Goal: Information Seeking & Learning: Understand process/instructions

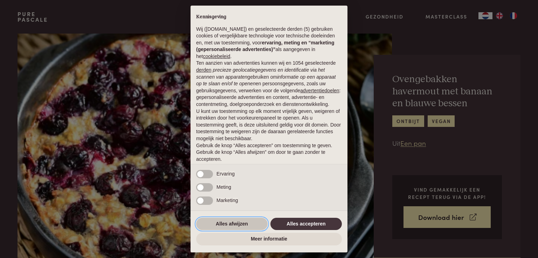
click at [227, 220] on button "Alles afwijzen" at bounding box center [231, 224] width 71 height 13
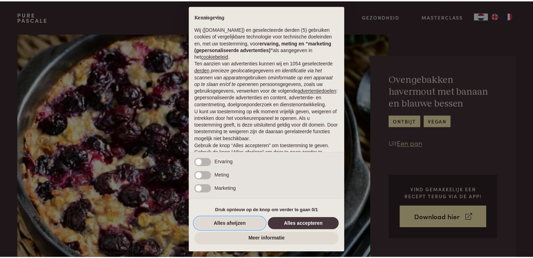
scroll to position [23, 0]
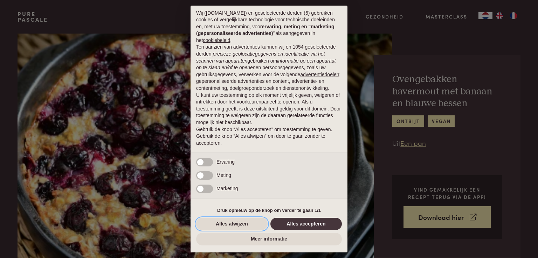
click at [227, 220] on button "Alles afwijzen" at bounding box center [231, 224] width 71 height 13
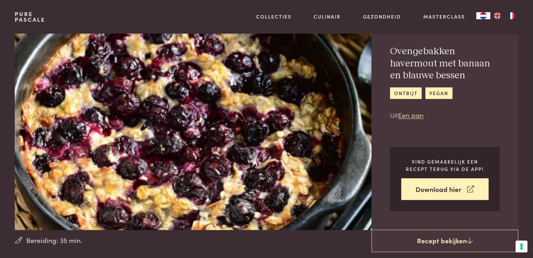
scroll to position [32, 0]
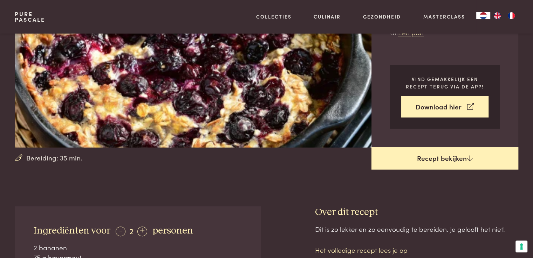
click at [459, 157] on link "Recept bekijken" at bounding box center [444, 158] width 147 height 22
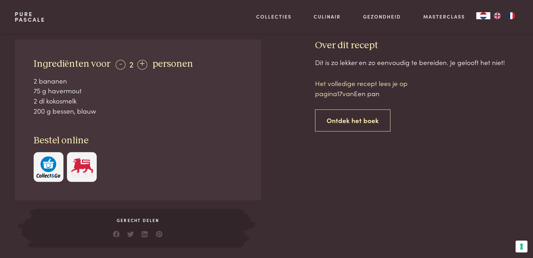
scroll to position [274, 0]
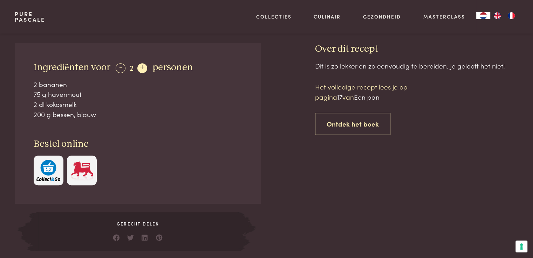
click at [140, 67] on div "+" at bounding box center [142, 68] width 10 height 10
click at [140, 67] on div "+" at bounding box center [143, 68] width 10 height 10
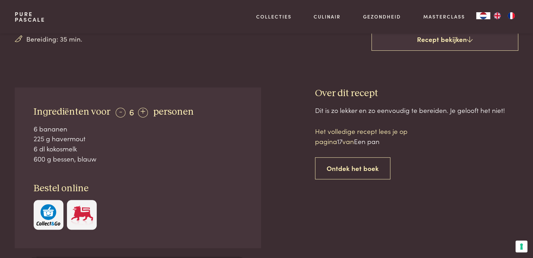
scroll to position [229, 0]
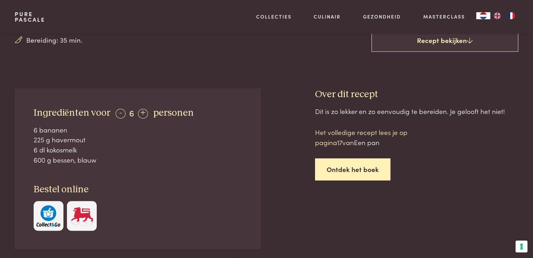
click at [358, 167] on link "Ontdek het boek" at bounding box center [352, 170] width 75 height 22
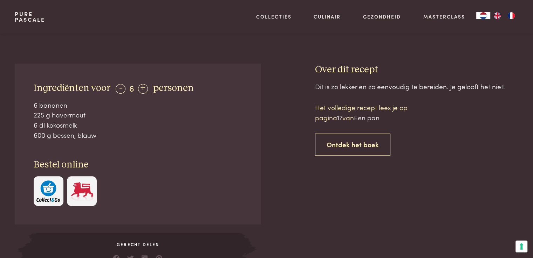
scroll to position [254, 0]
